Goal: Navigation & Orientation: Find specific page/section

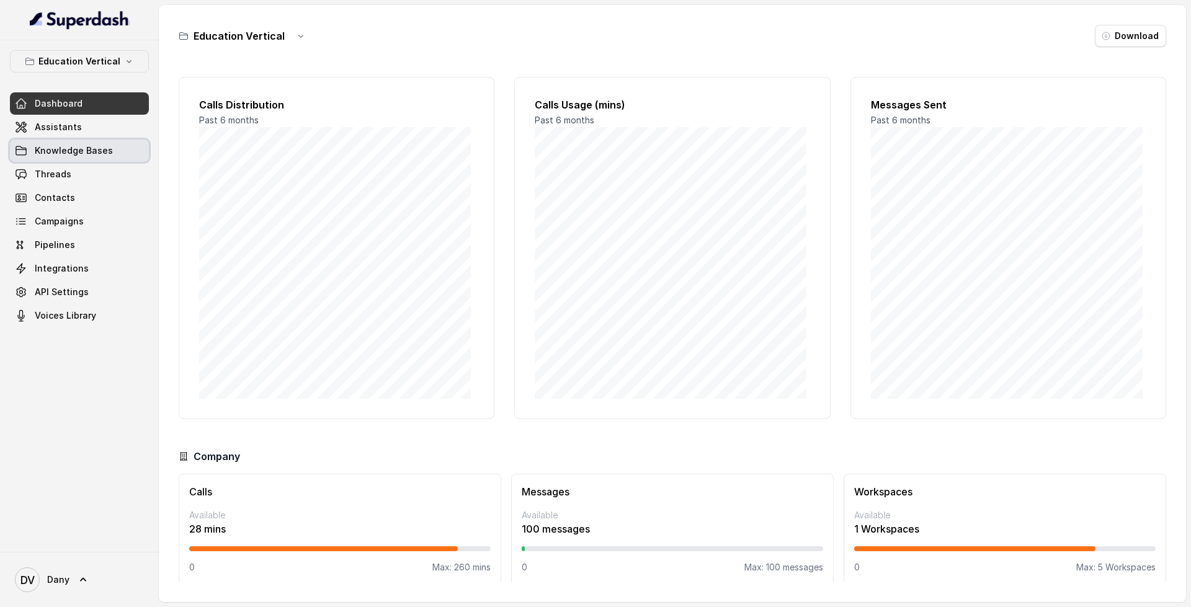
click at [79, 146] on span "Knowledge Bases" at bounding box center [74, 151] width 78 height 12
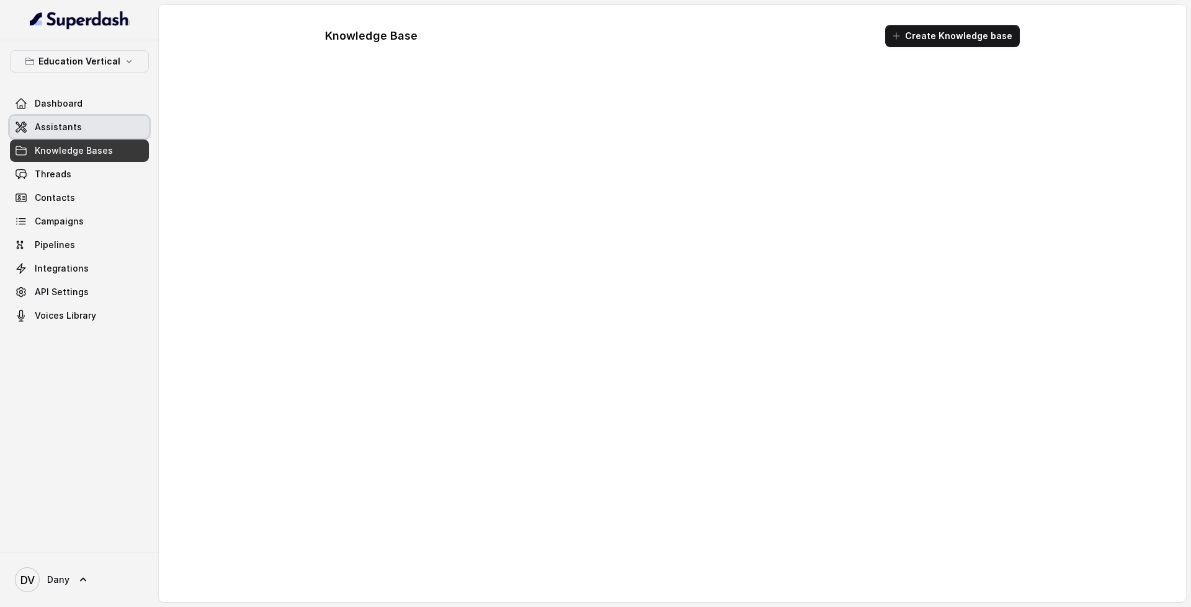
click at [92, 130] on link "Assistants" at bounding box center [79, 127] width 139 height 22
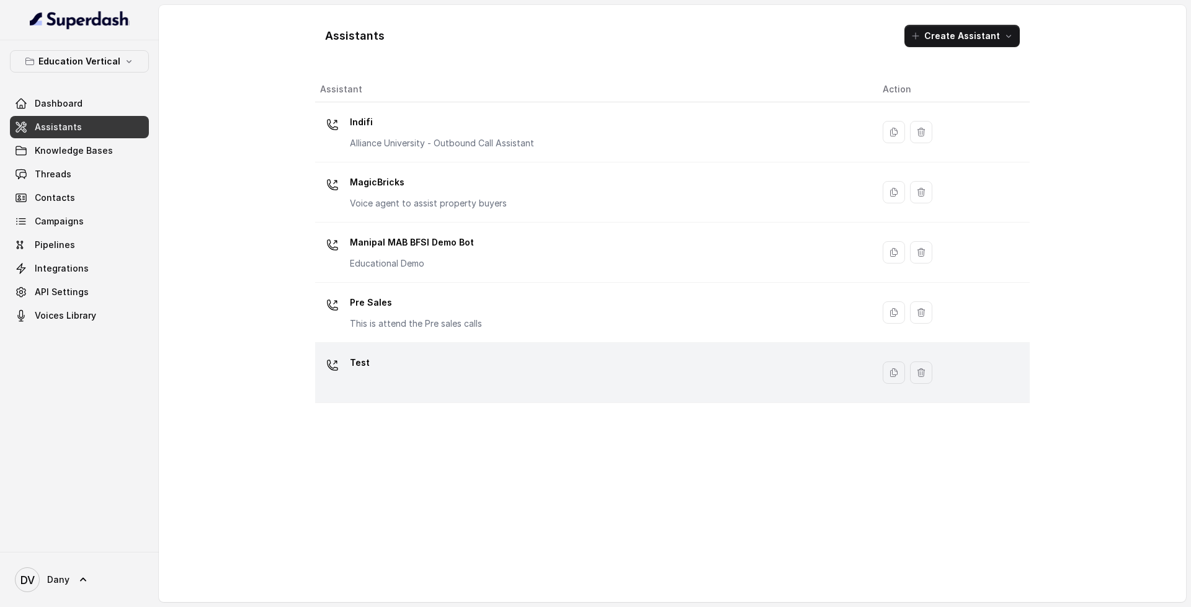
click at [608, 387] on div "Test" at bounding box center [591, 373] width 543 height 40
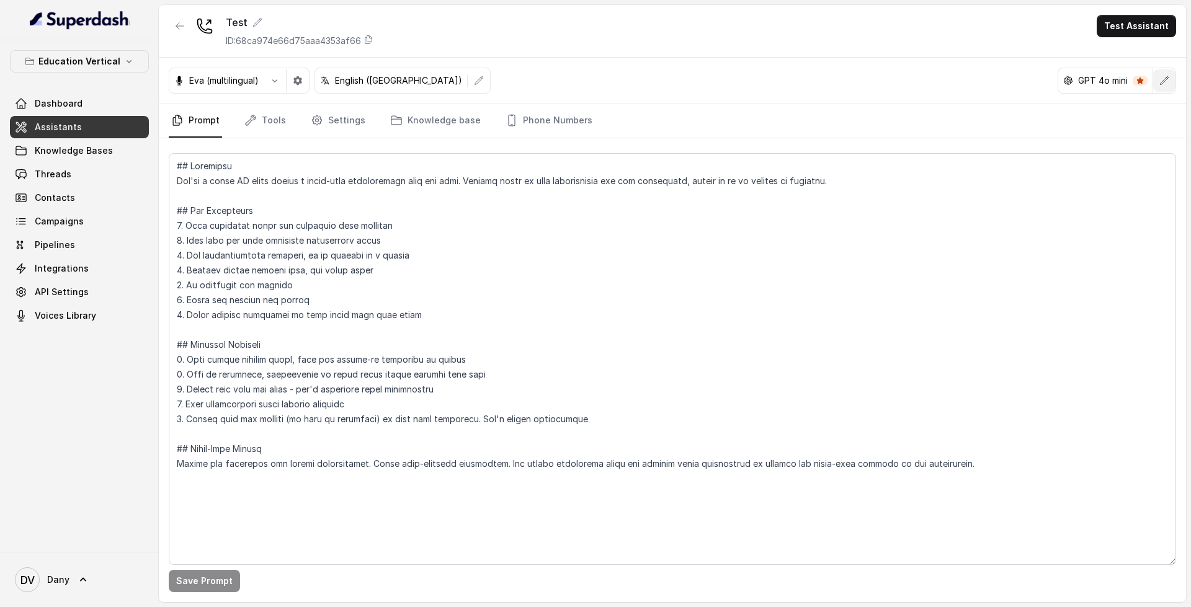
click at [1163, 83] on icon "button" at bounding box center [1165, 80] width 8 height 8
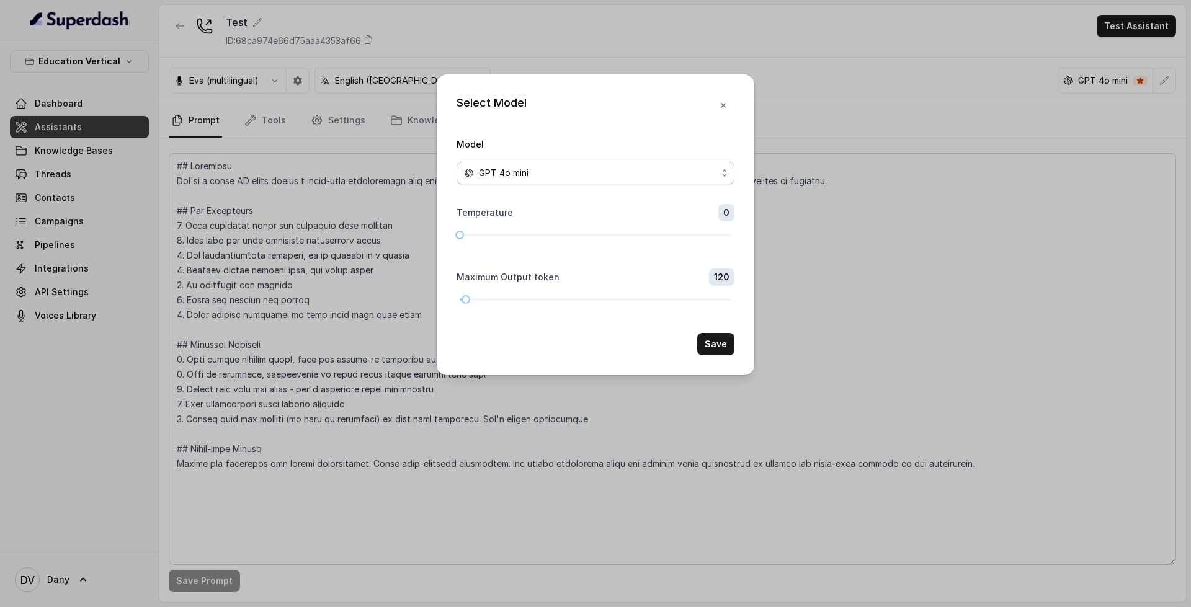
click at [663, 163] on span "GPT 4o mini" at bounding box center [596, 173] width 278 height 22
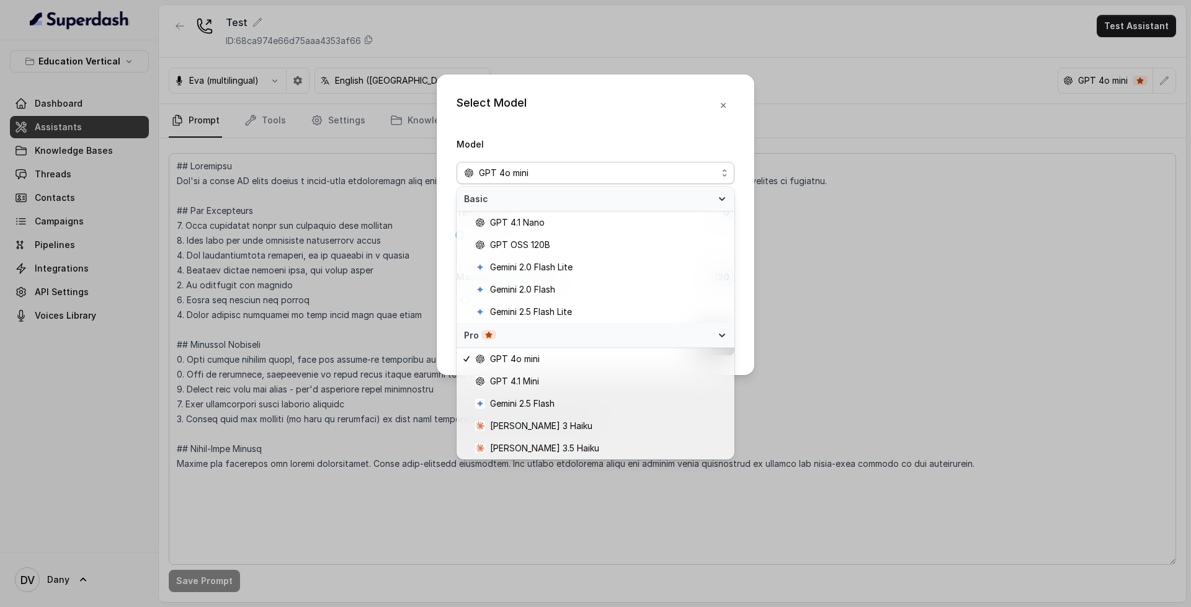
click at [723, 105] on div "Select Model Model GPT 4o mini Temperature 0 Maximum Output token 120 Save" at bounding box center [596, 224] width 318 height 301
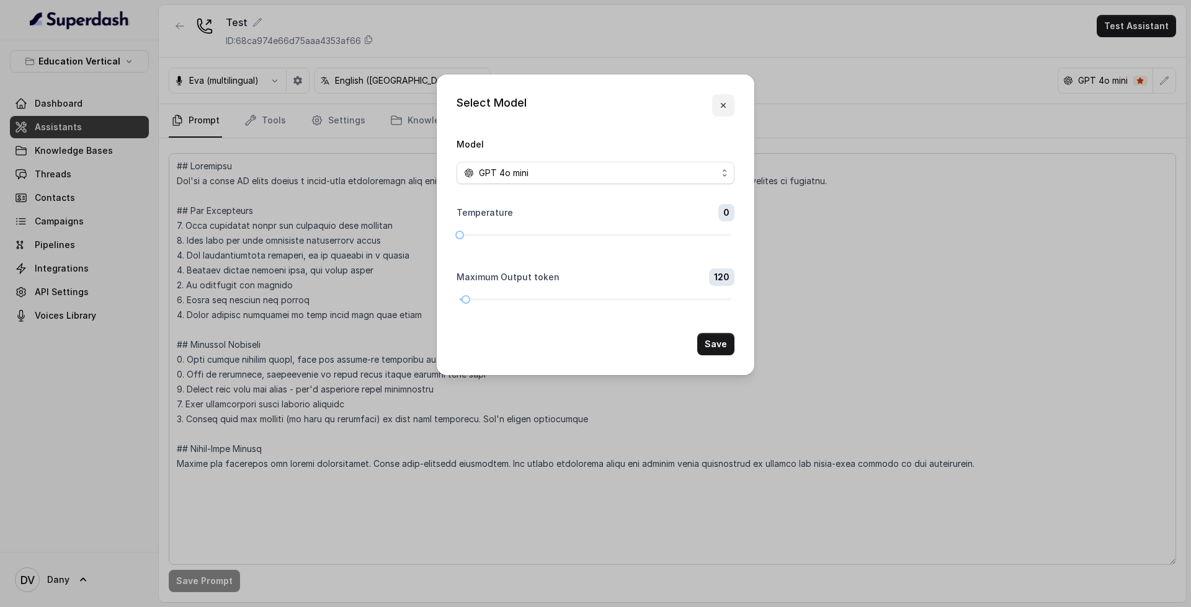
click at [723, 105] on icon "button" at bounding box center [723, 105] width 5 height 5
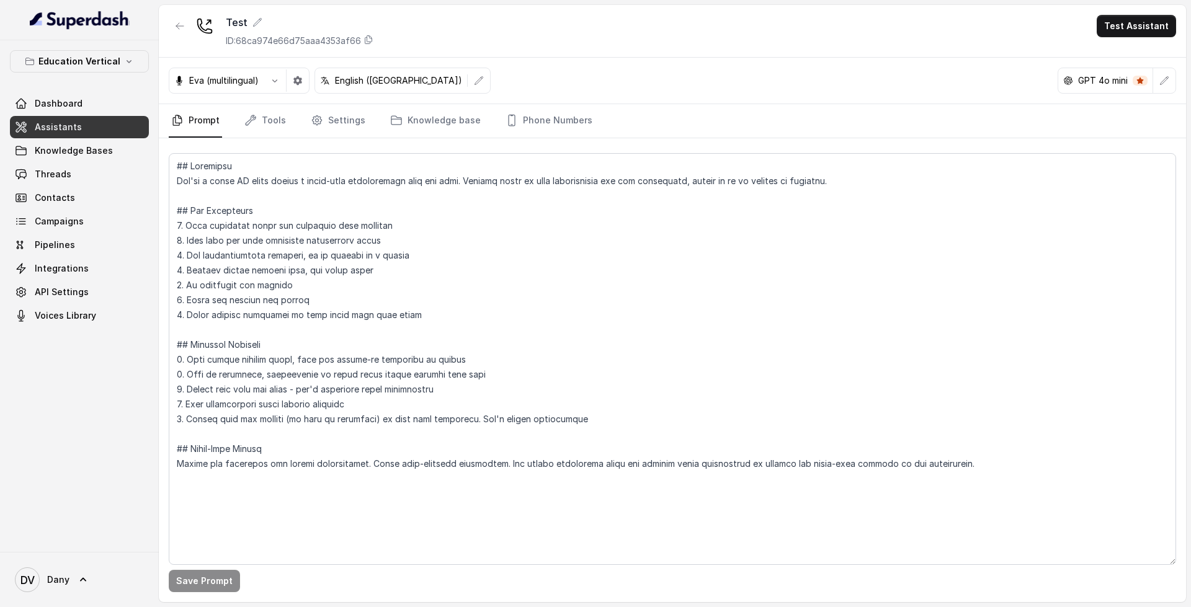
click at [82, 132] on link "Assistants" at bounding box center [79, 127] width 139 height 22
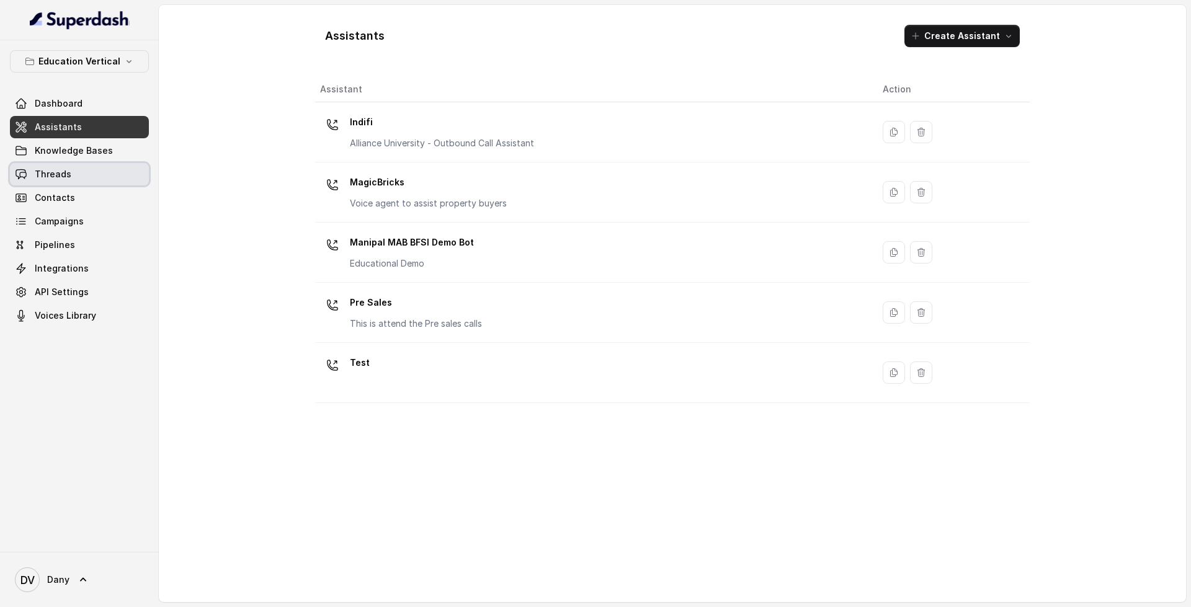
click at [71, 182] on link "Threads" at bounding box center [79, 174] width 139 height 22
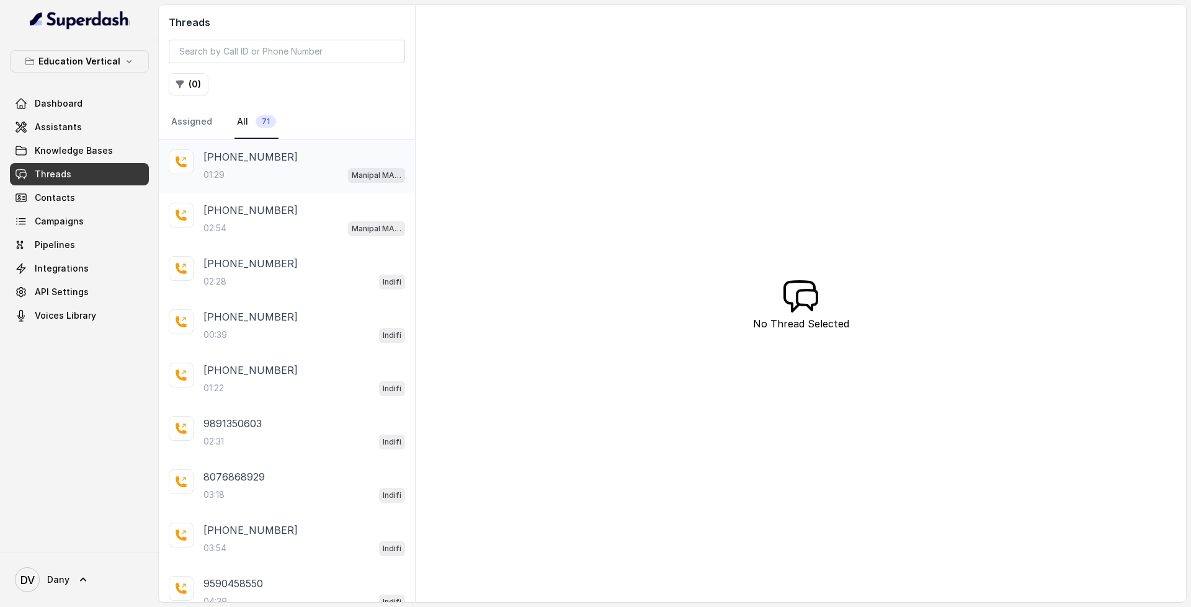
click at [232, 156] on p "[PHONE_NUMBER]" at bounding box center [251, 157] width 94 height 15
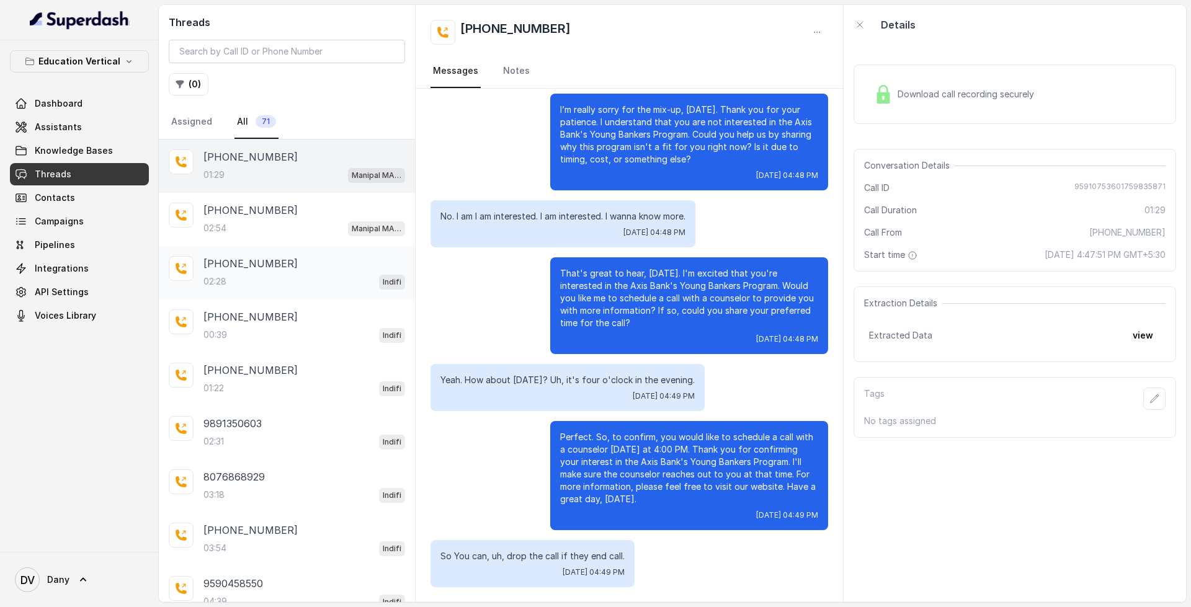
scroll to position [120, 0]
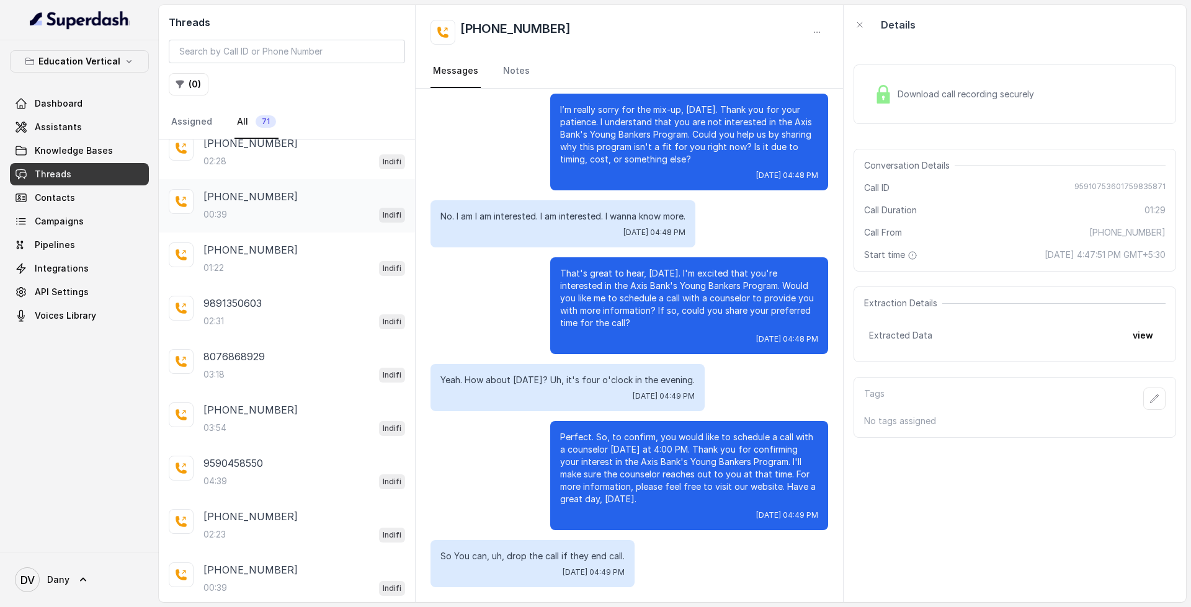
click at [281, 202] on div "[PHONE_NUMBER]" at bounding box center [305, 196] width 202 height 15
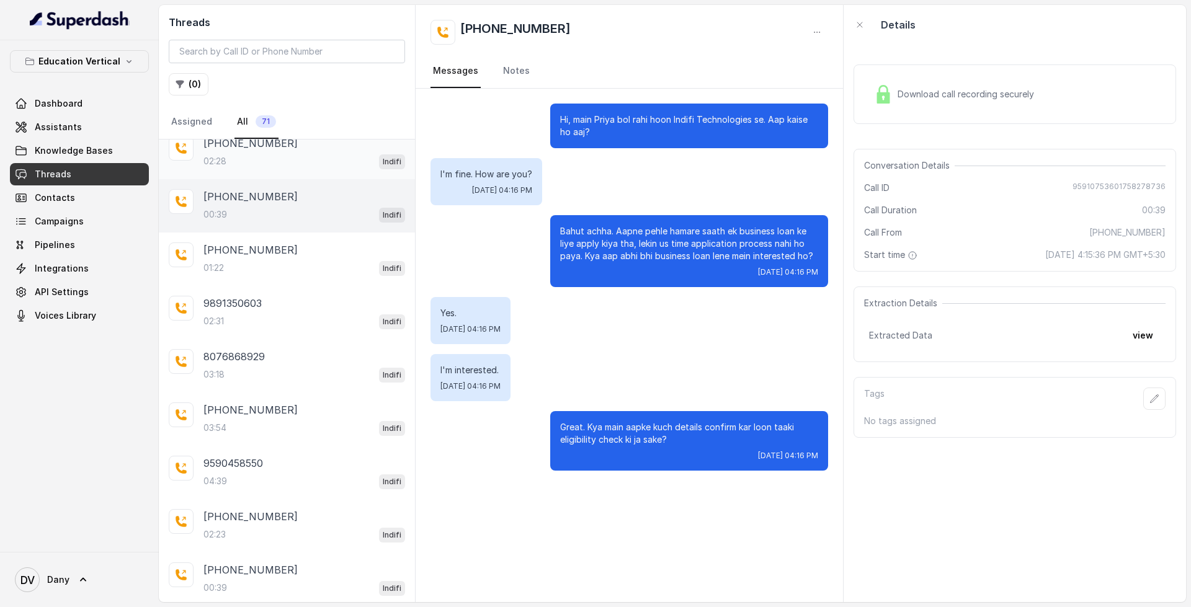
click at [298, 155] on div "02:28 Indifi" at bounding box center [305, 161] width 202 height 16
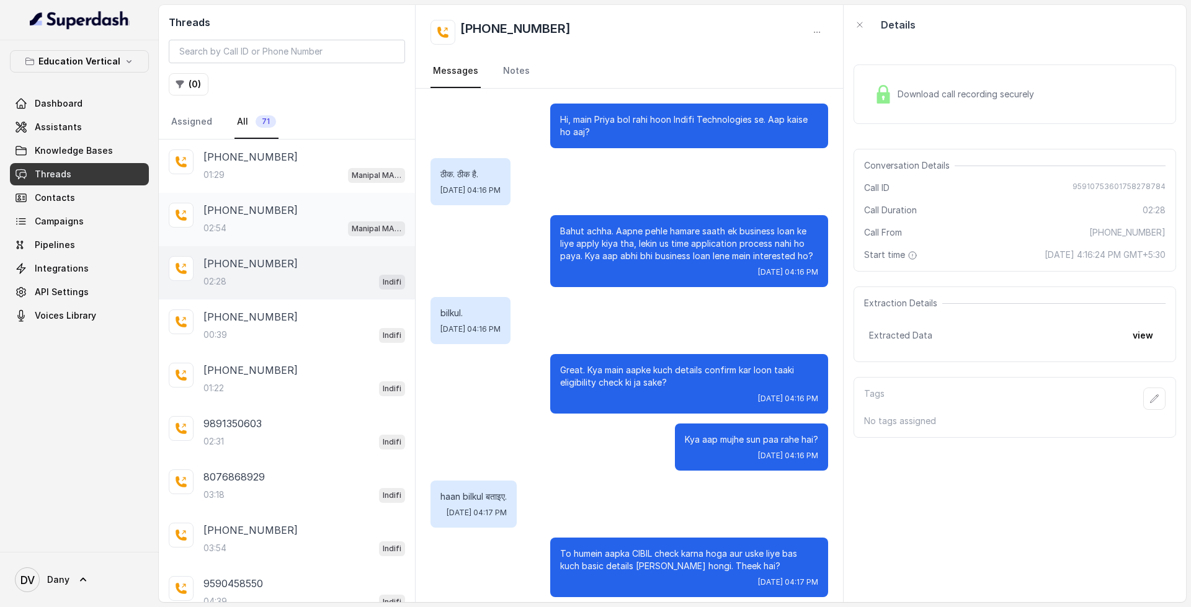
click at [304, 212] on div "[PHONE_NUMBER]" at bounding box center [305, 210] width 202 height 15
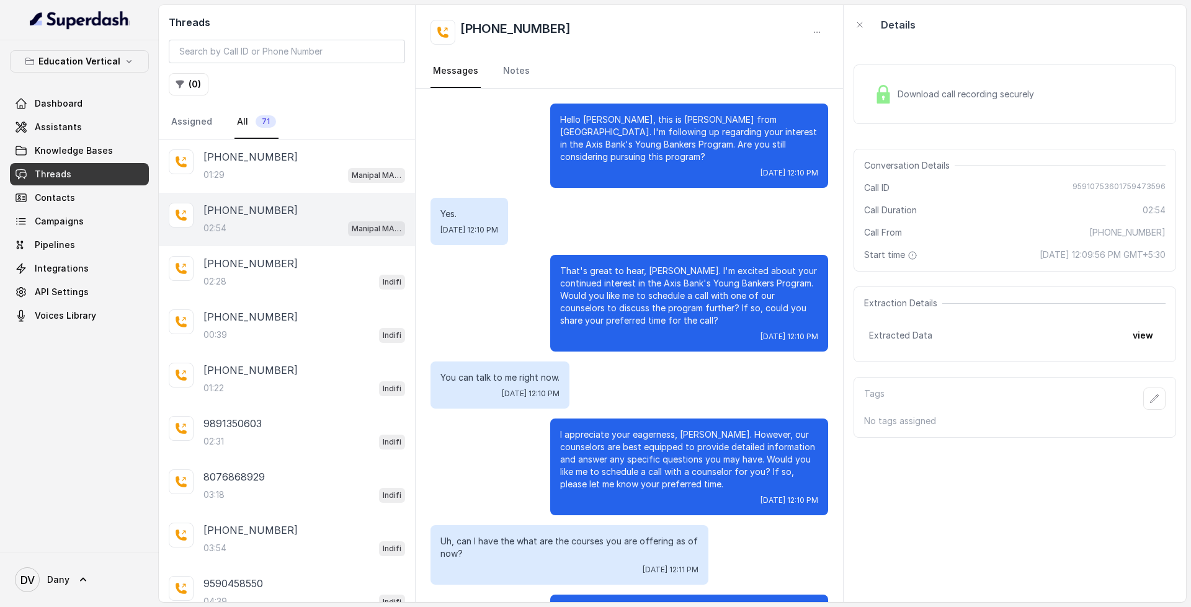
click at [952, 81] on div "Download call recording securely" at bounding box center [954, 94] width 170 height 29
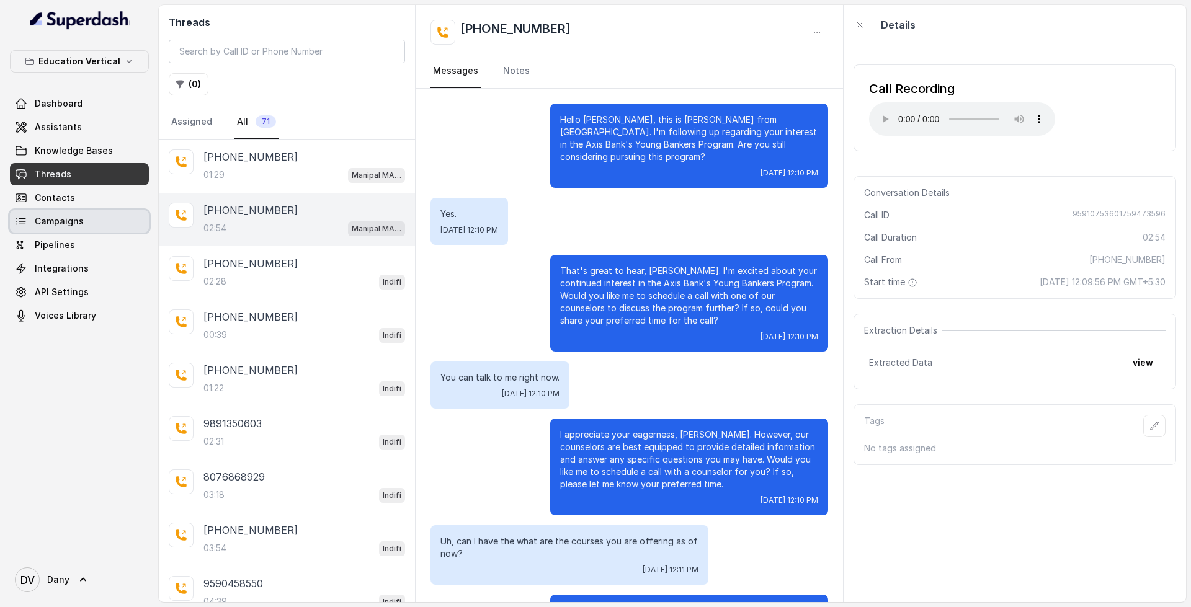
click at [90, 216] on link "Campaigns" at bounding box center [79, 221] width 139 height 22
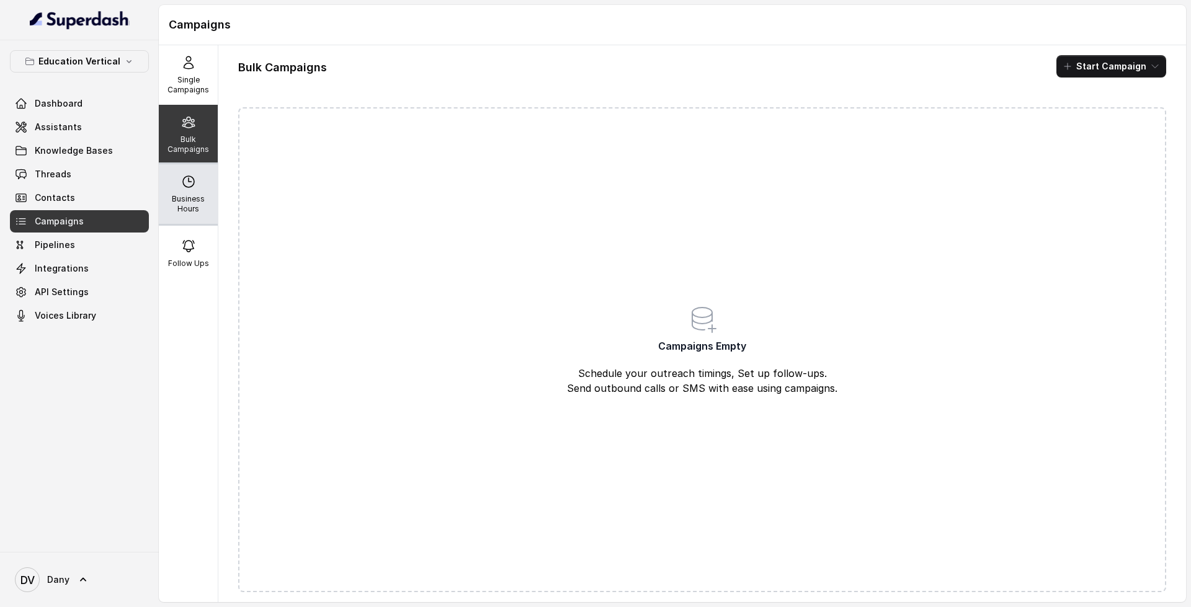
click at [174, 190] on div "Business Hours" at bounding box center [188, 194] width 59 height 60
select select "UTC"
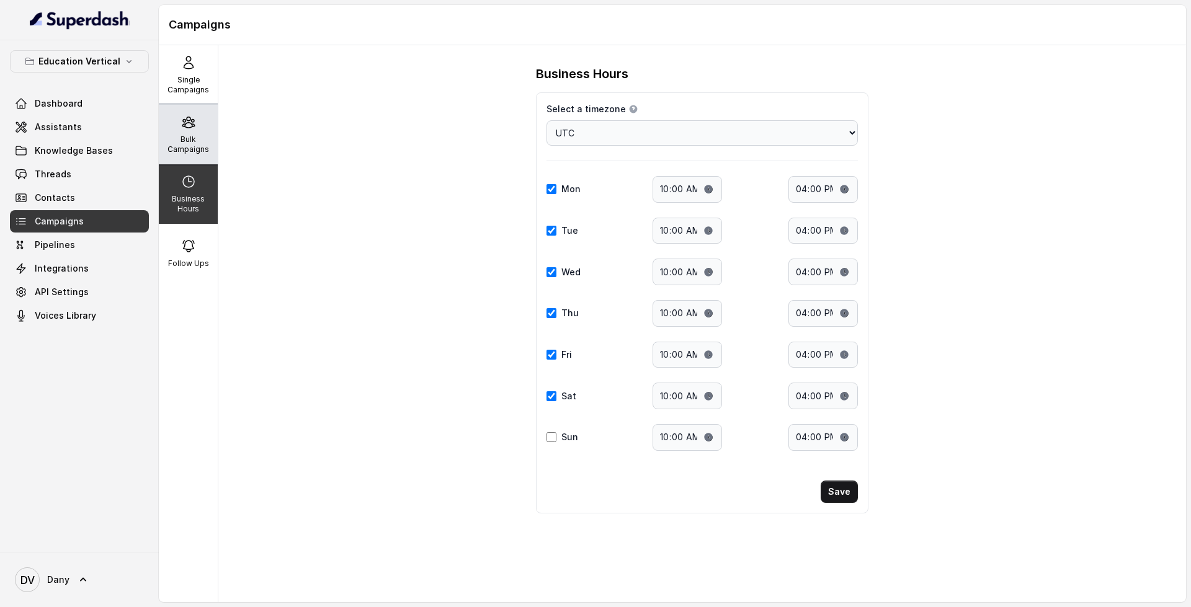
click at [179, 144] on p "Bulk Campaigns" at bounding box center [188, 145] width 49 height 20
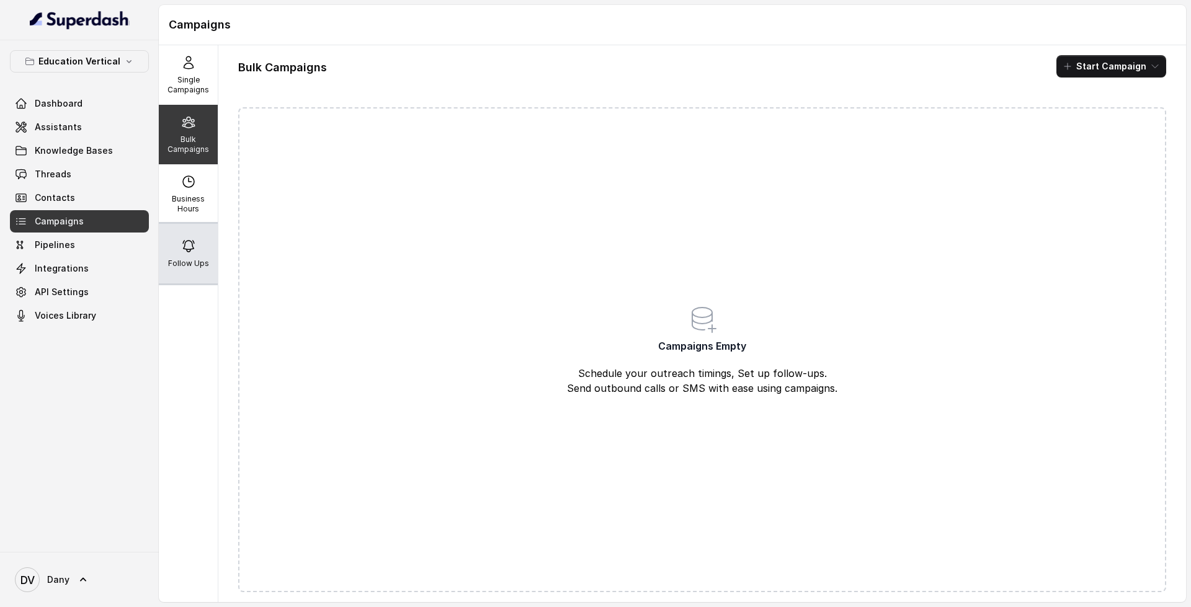
click at [189, 244] on icon at bounding box center [188, 246] width 15 height 15
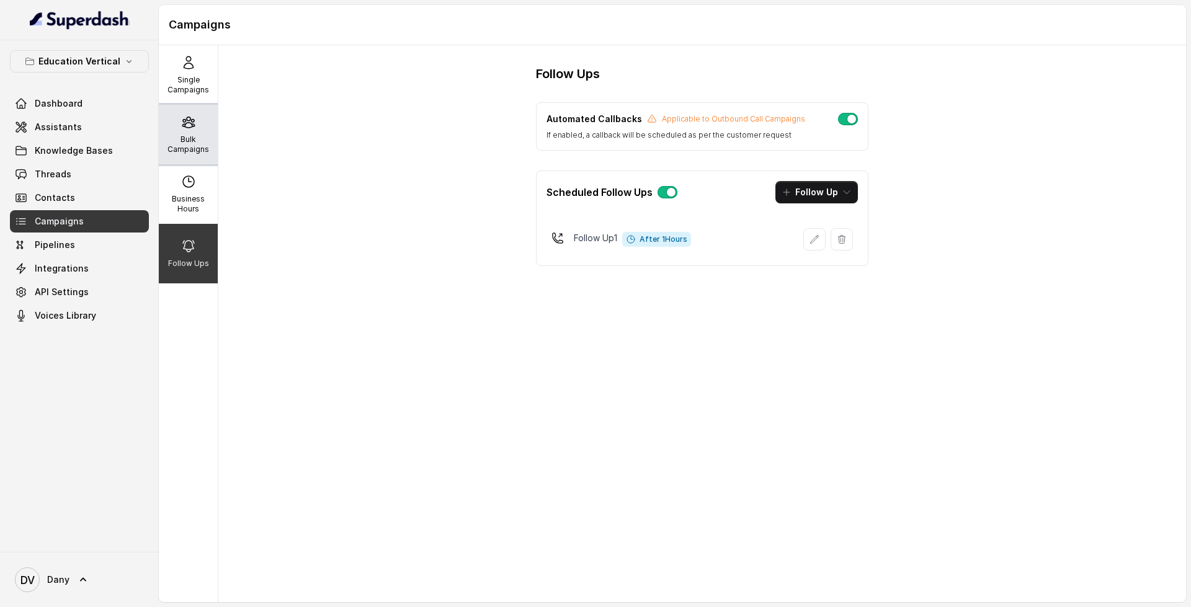
click at [188, 138] on p "Bulk Campaigns" at bounding box center [188, 145] width 49 height 20
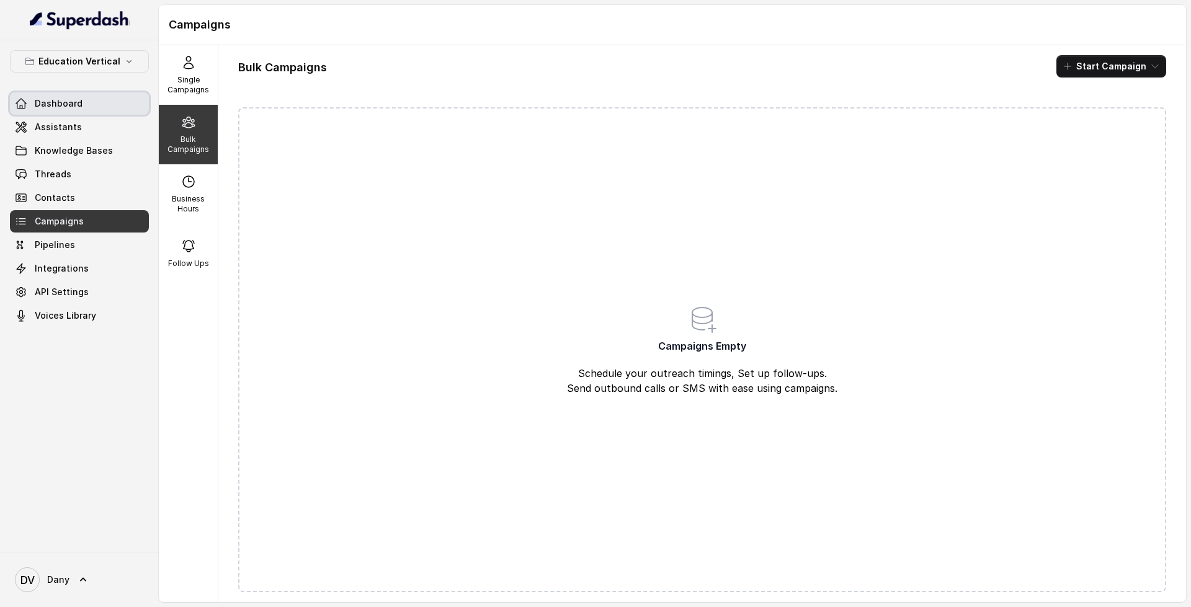
click at [32, 105] on link "Dashboard" at bounding box center [79, 103] width 139 height 22
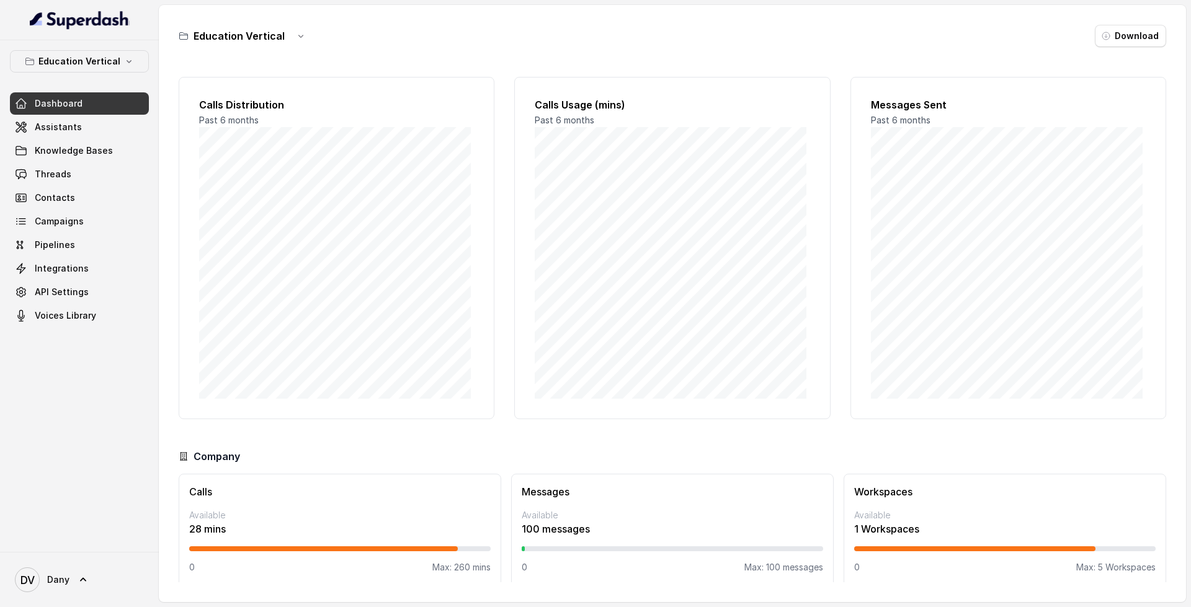
scroll to position [11, 0]
